Goal: Find specific page/section: Find specific page/section

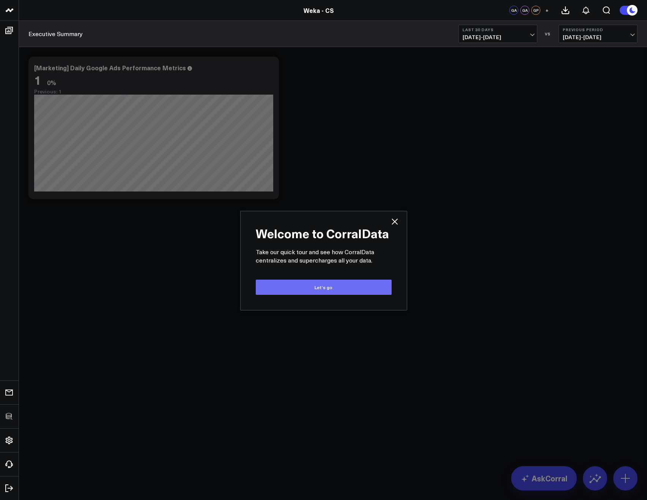
click at [325, 283] on button "Let’s go" at bounding box center [324, 286] width 136 height 15
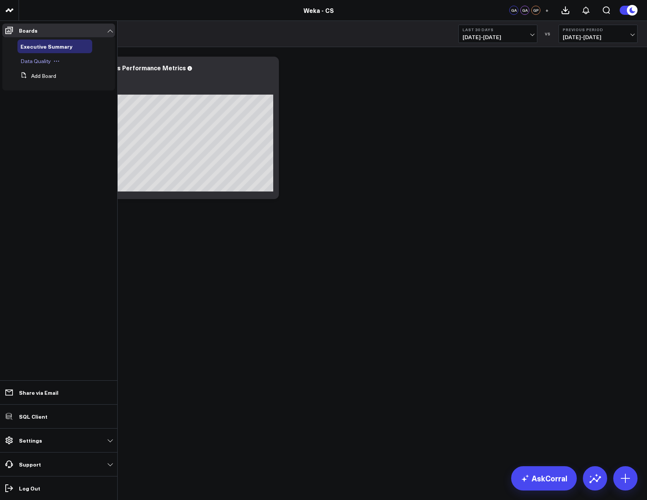
click at [31, 58] on span "Data Quality" at bounding box center [36, 60] width 30 height 7
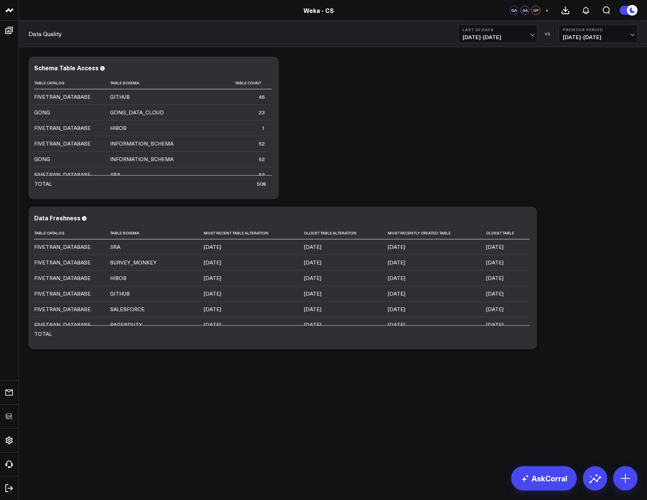
click at [425, 150] on div "Modify via AI Copy link to widget Ask support Remove Create linked copy Executi…" at bounding box center [333, 203] width 617 height 300
click at [423, 125] on div "Modify via AI Copy link to widget Ask support Remove Create linked copy Executi…" at bounding box center [333, 203] width 617 height 300
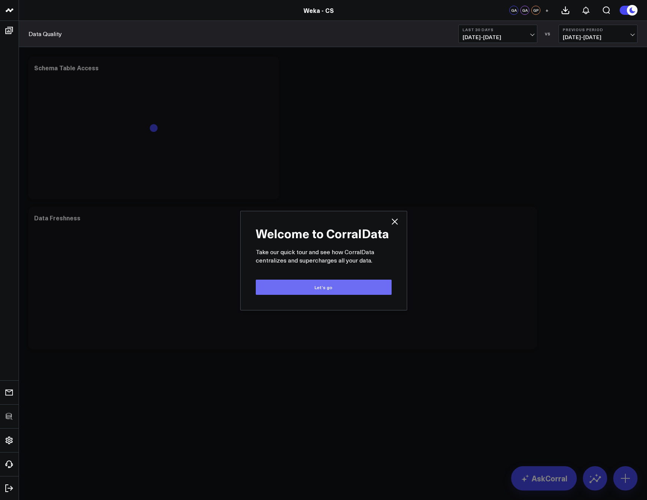
click at [322, 290] on button "Let’s go" at bounding box center [324, 286] width 136 height 15
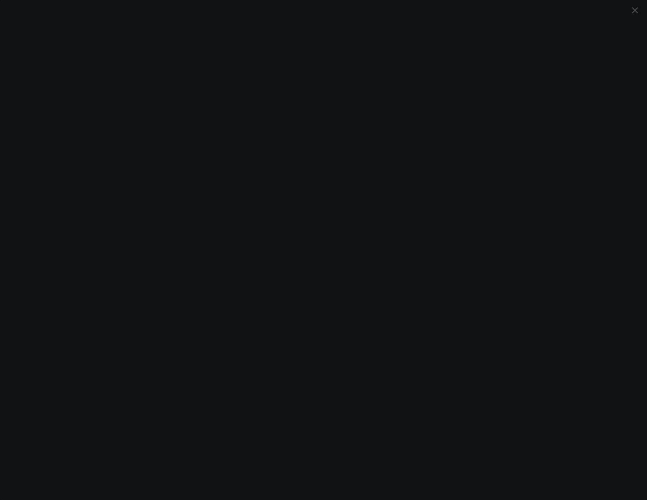
click at [632, 10] on icon at bounding box center [635, 10] width 9 height 9
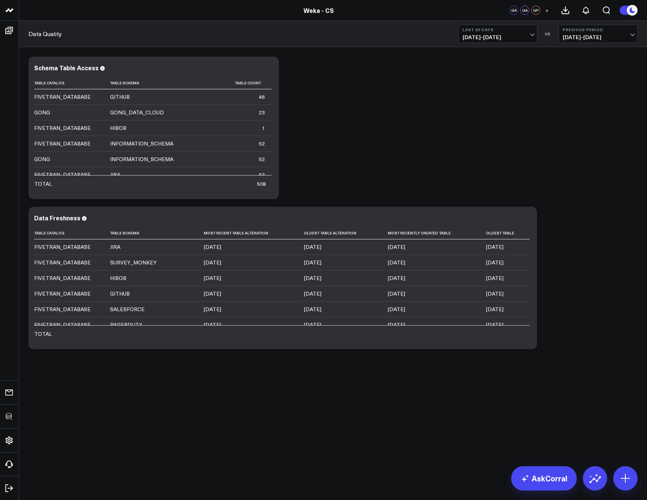
click at [418, 145] on div "Modify via AI Copy link to widget Ask support Remove Create linked copy Executi…" at bounding box center [333, 203] width 617 height 300
